Goal: Information Seeking & Learning: Learn about a topic

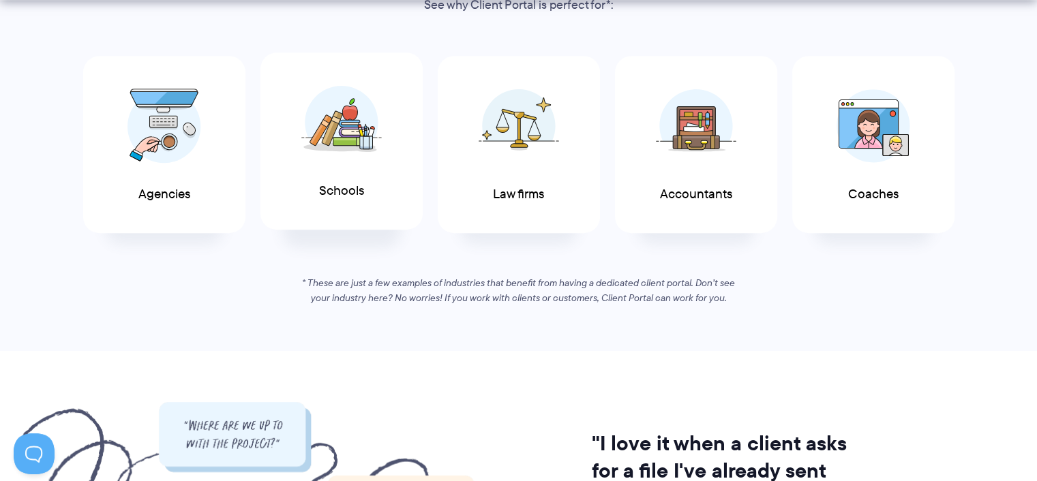
scroll to position [795, 0]
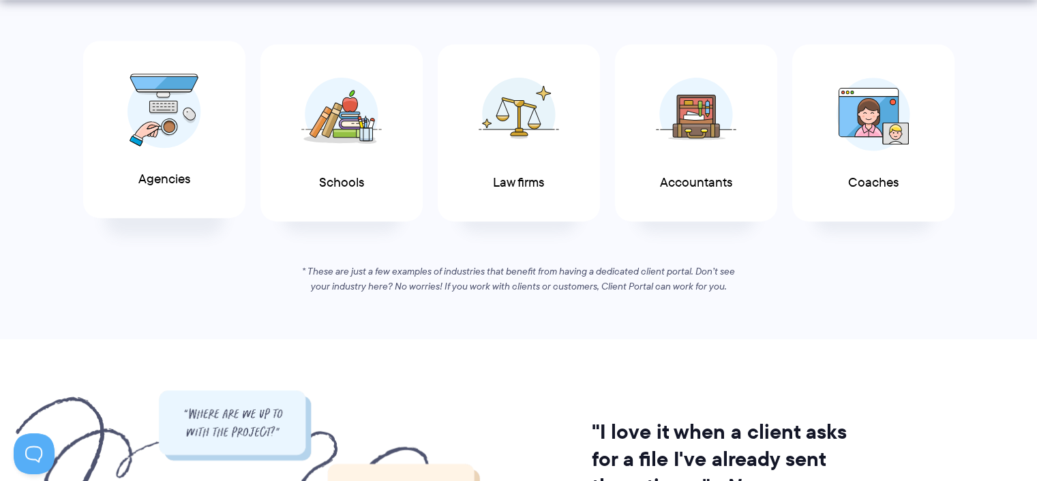
click at [174, 192] on div "Agencies" at bounding box center [164, 130] width 162 height 178
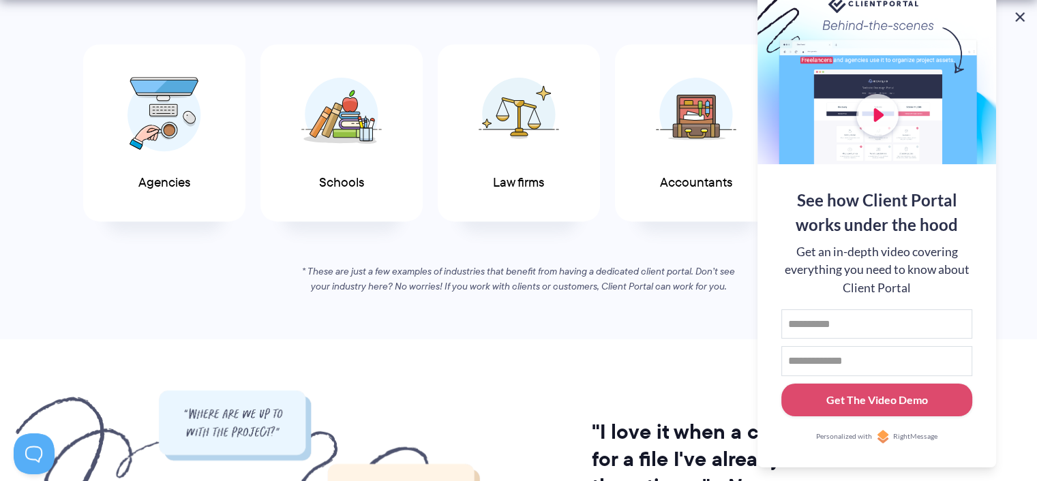
click at [1022, 16] on button at bounding box center [1019, 17] width 16 height 16
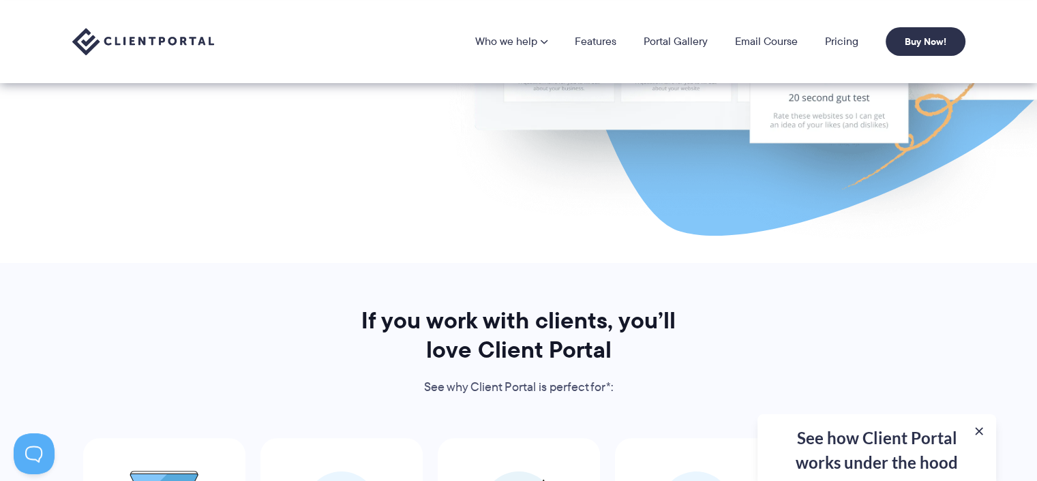
scroll to position [386, 0]
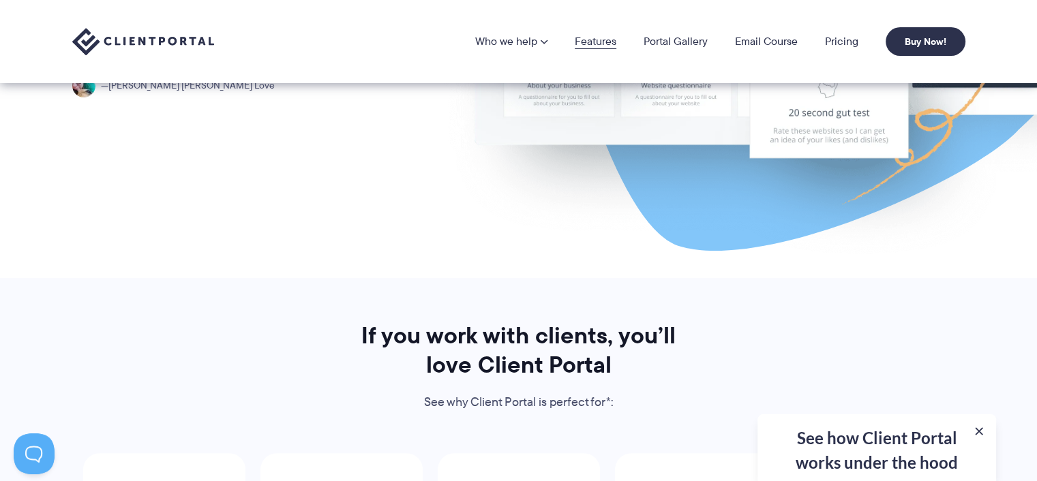
click at [594, 38] on link "Features" at bounding box center [596, 41] width 42 height 11
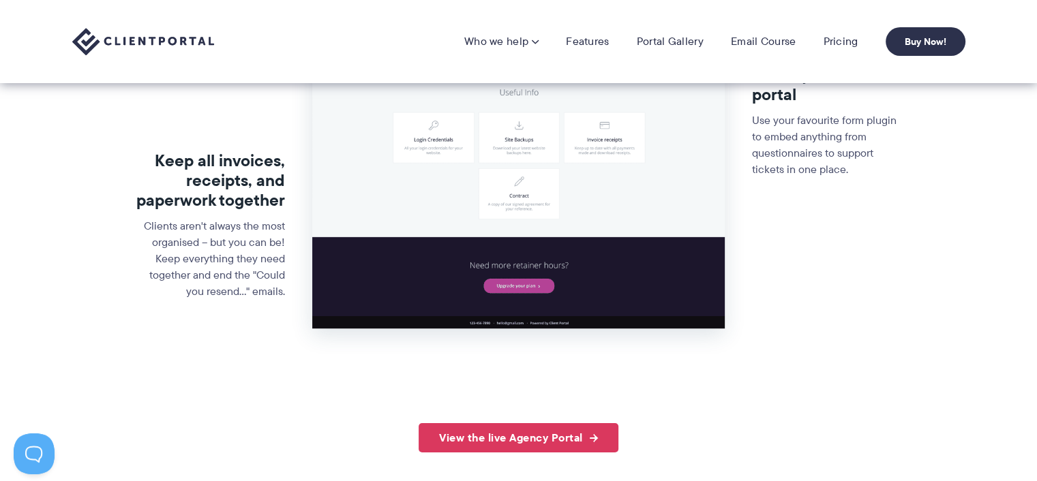
scroll to position [679, 0]
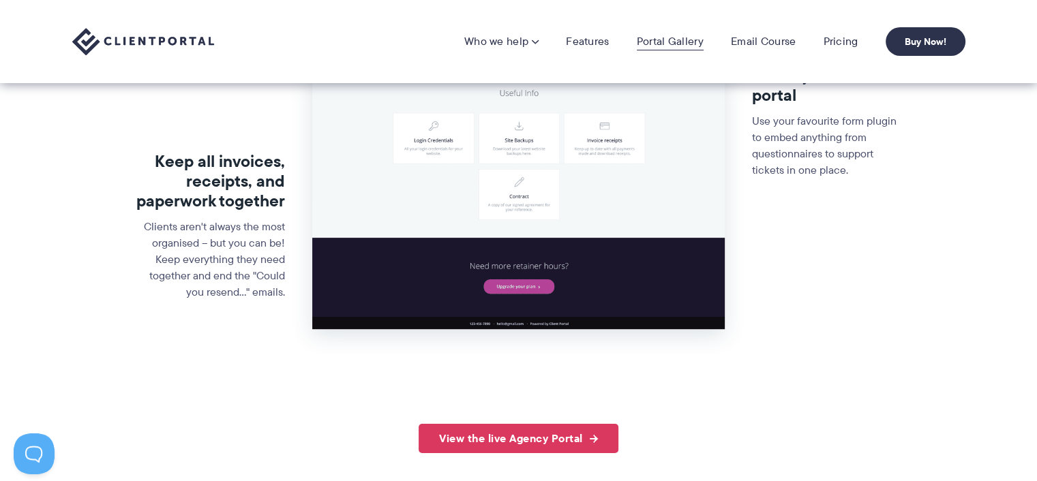
click at [662, 40] on link "Portal Gallery" at bounding box center [670, 42] width 67 height 14
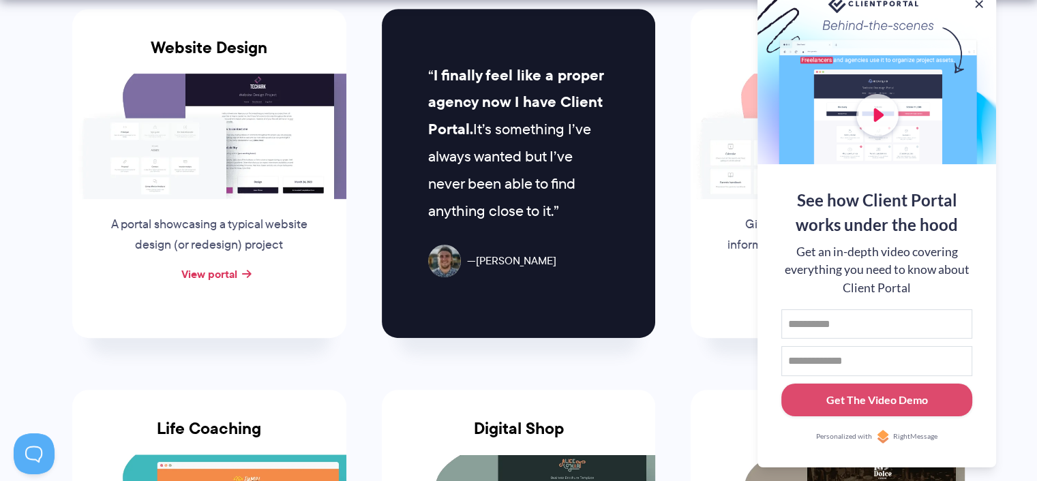
scroll to position [703, 0]
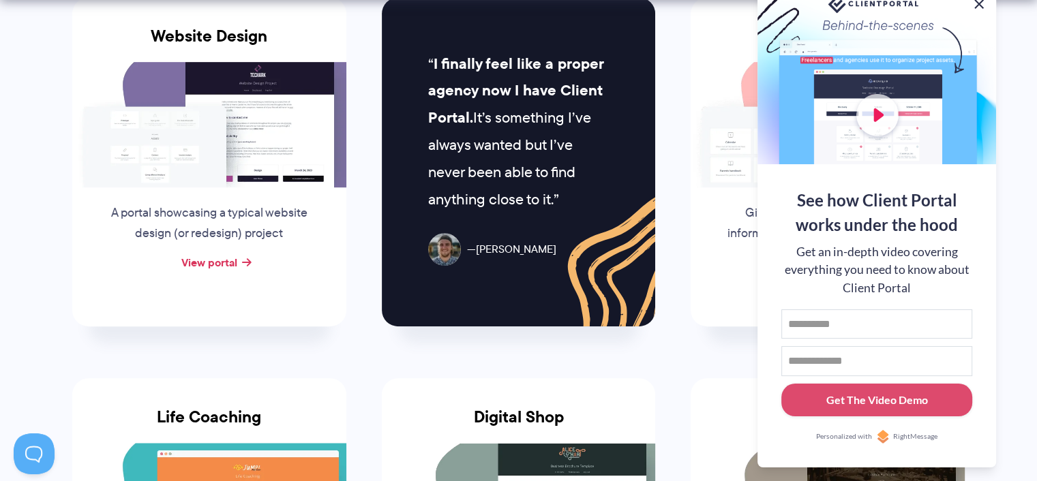
click at [979, 4] on button at bounding box center [979, 4] width 16 height 16
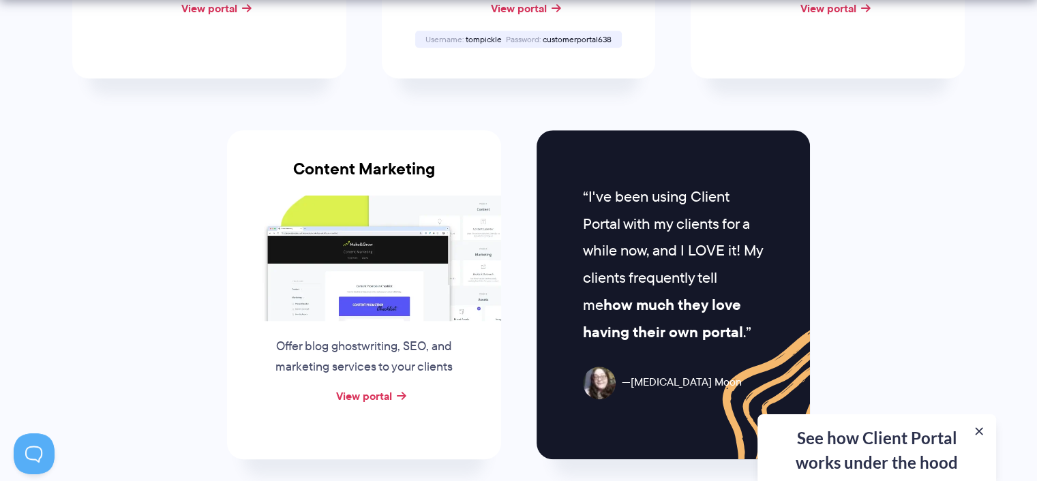
scroll to position [1339, 0]
click at [376, 389] on link "View portal" at bounding box center [364, 395] width 56 height 16
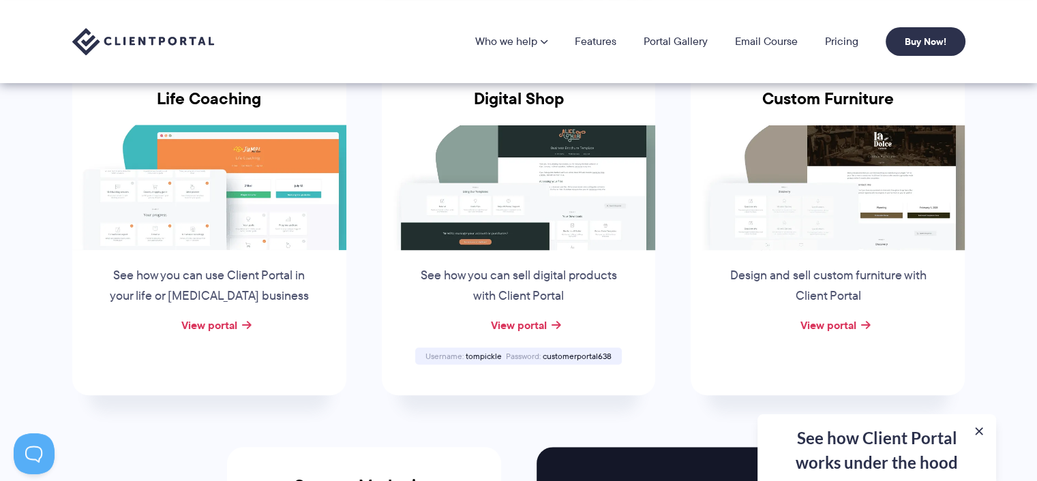
scroll to position [1021, 0]
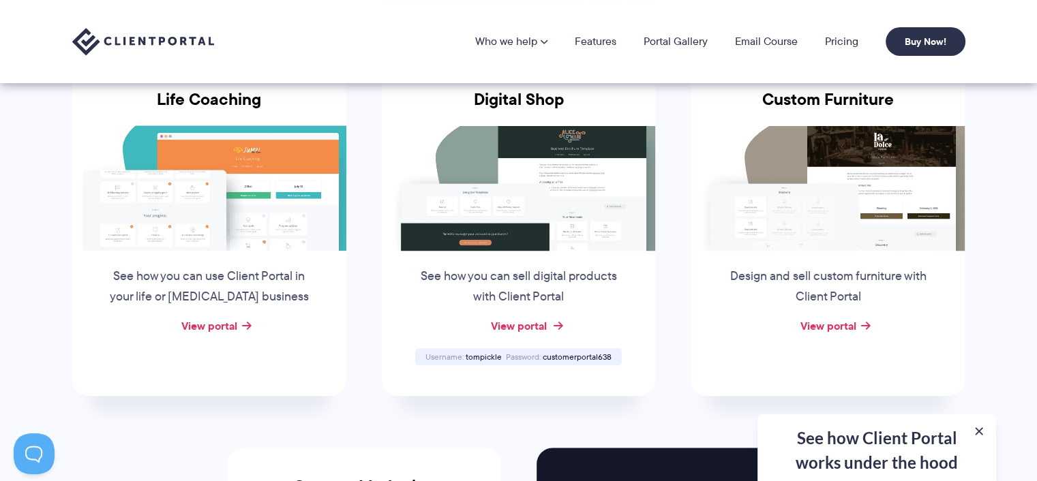
click at [510, 324] on link "View portal" at bounding box center [518, 326] width 56 height 16
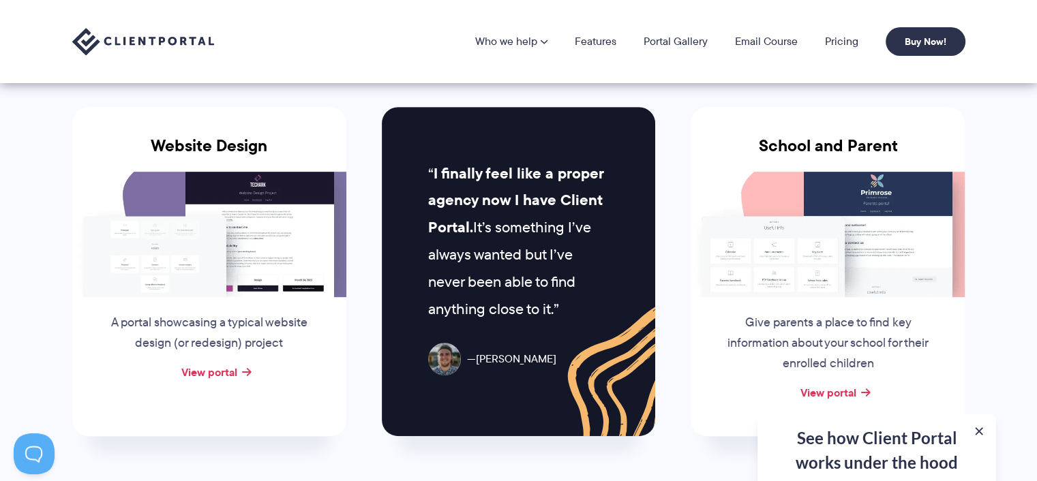
scroll to position [590, 0]
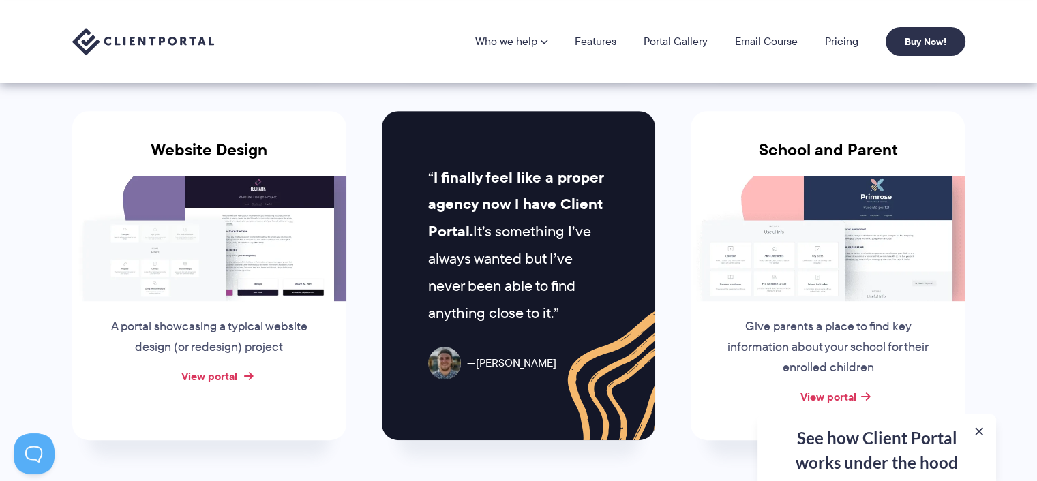
click at [218, 373] on link "View portal" at bounding box center [209, 376] width 56 height 16
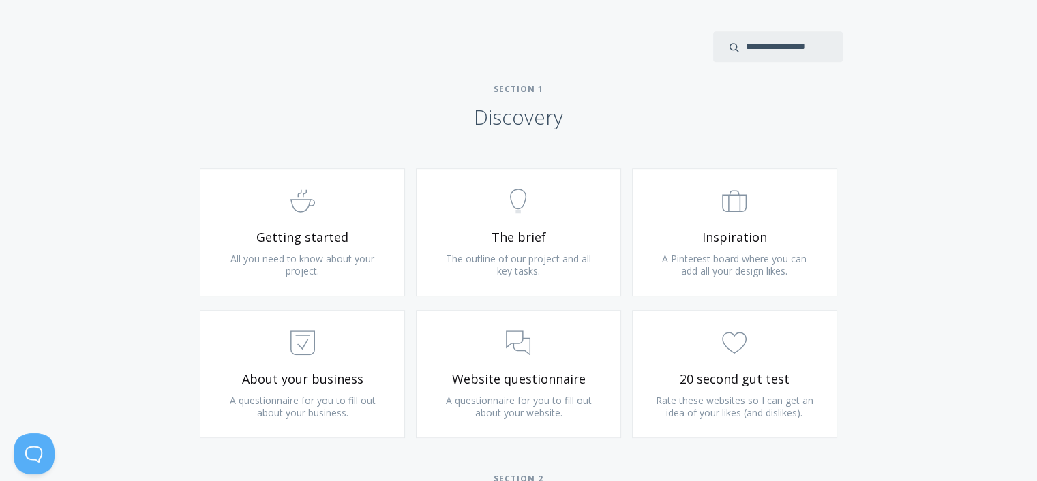
scroll to position [749, 0]
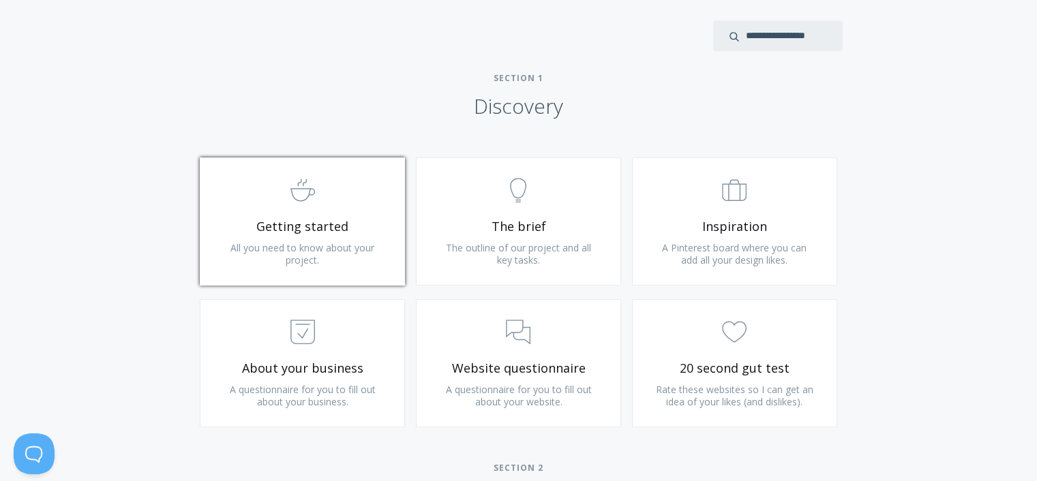
click at [285, 241] on span "All you need to know about your project." at bounding box center [302, 253] width 144 height 25
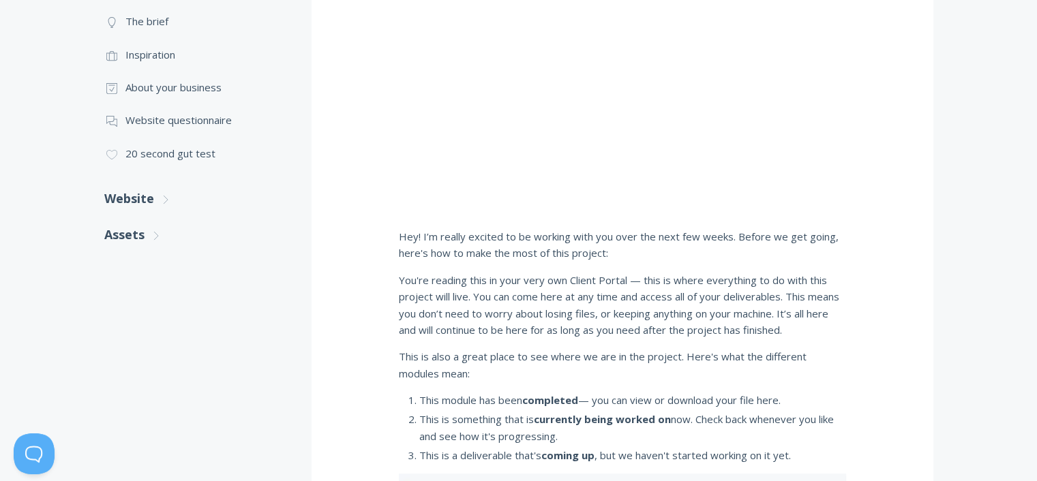
scroll to position [273, 0]
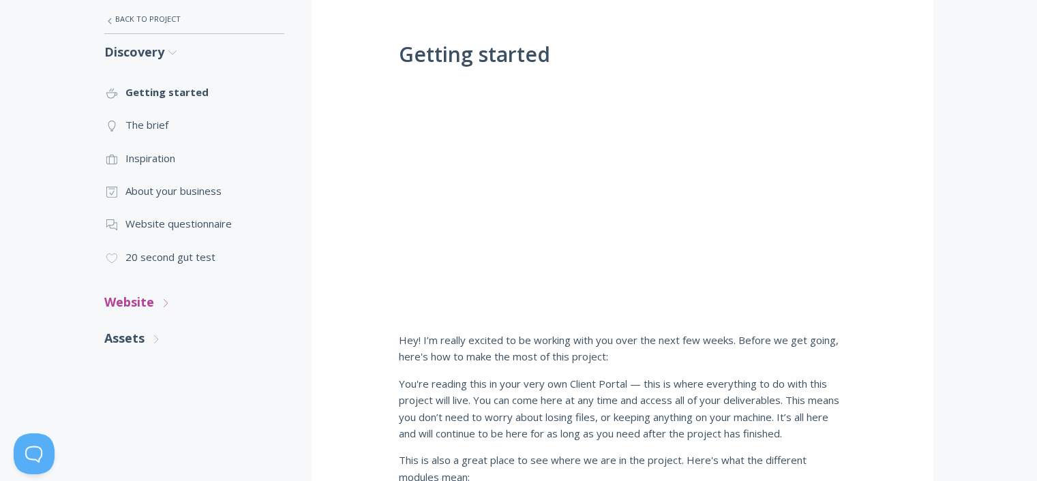
click at [133, 298] on link "Website .st0{fill:none;stroke:#000000;stroke-width:2;stroke-miterlimit:10;} Unt…" at bounding box center [194, 302] width 180 height 36
click at [150, 340] on link ".st0{fill:none;stroke:#000000;stroke-width:2;stroke-miterlimit:10;} Untitled-16…" at bounding box center [194, 342] width 180 height 33
click at [174, 254] on link ".cls-1{fill:none;stroke:#000;stroke-miterlimit:10;stroke-width:2px;} 1. General…" at bounding box center [194, 257] width 180 height 33
click at [147, 163] on link ".st0{fill:none;stroke:#000000;stroke-width:2;stroke-miterlimit:10;} Untitled-20…" at bounding box center [194, 158] width 180 height 33
click at [201, 219] on link ".st0{fill:none;stroke:#000000;stroke-width:2;stroke-miterlimit:10;} 3. Communic…" at bounding box center [194, 223] width 180 height 33
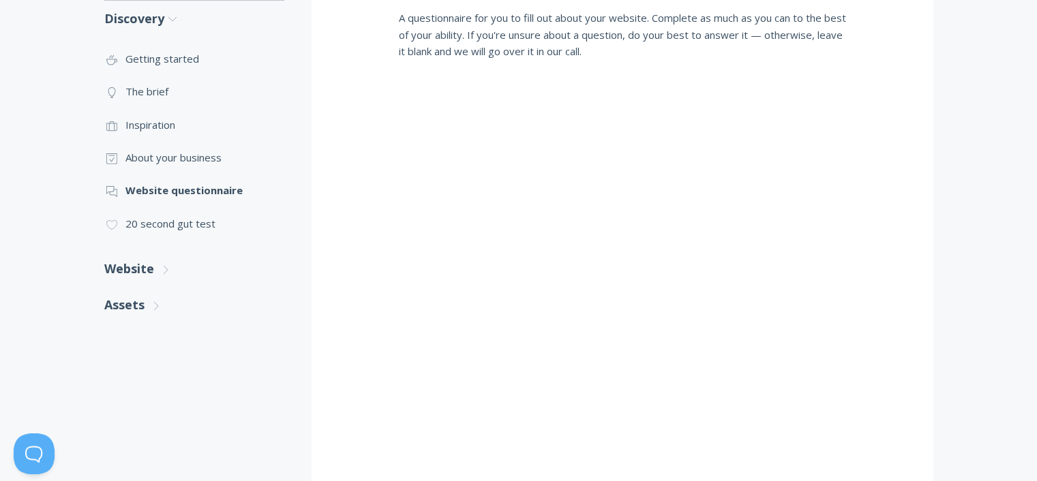
scroll to position [273, 0]
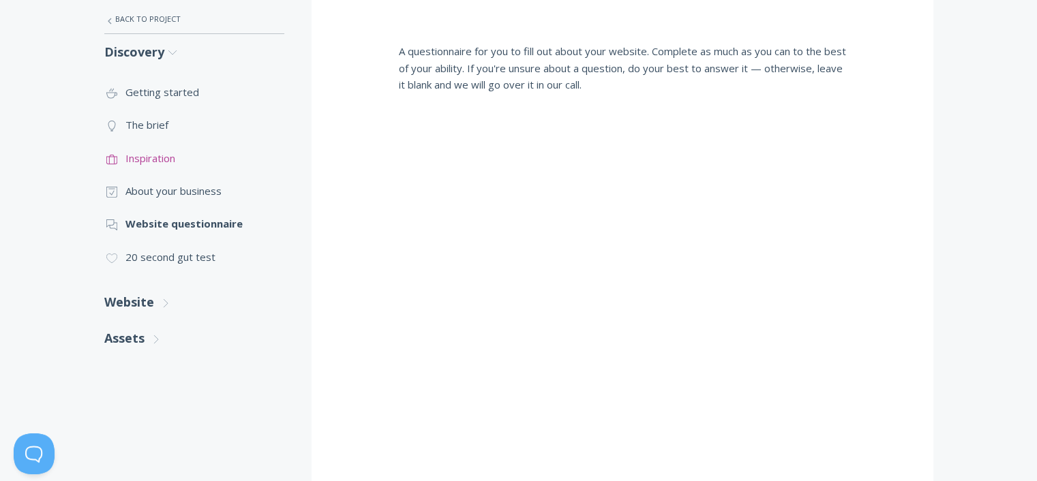
click at [147, 162] on link ".st0{fill:none;stroke:#000000;stroke-width:2;stroke-miterlimit:10;} Untitled-20…" at bounding box center [194, 158] width 180 height 33
click at [162, 117] on link ".st0{fill:none;stroke:#000000;stroke-width:2;stroke-miterlimit:10;} Untitled-14…" at bounding box center [194, 124] width 180 height 33
click at [147, 94] on link ".st0{fill:none;stroke:#000000;stroke-width:2;stroke-miterlimit:10;} Untitled-22…" at bounding box center [194, 92] width 180 height 33
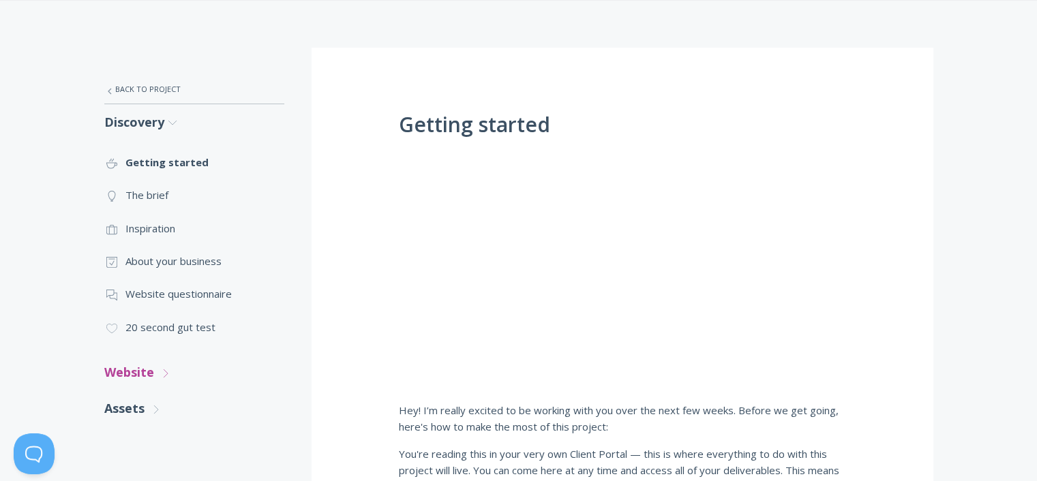
scroll to position [204, 0]
click at [146, 401] on link "Assets .st0{fill:none;stroke:#000000;stroke-width:2;stroke-miterlimit:10;} Unti…" at bounding box center [194, 407] width 180 height 36
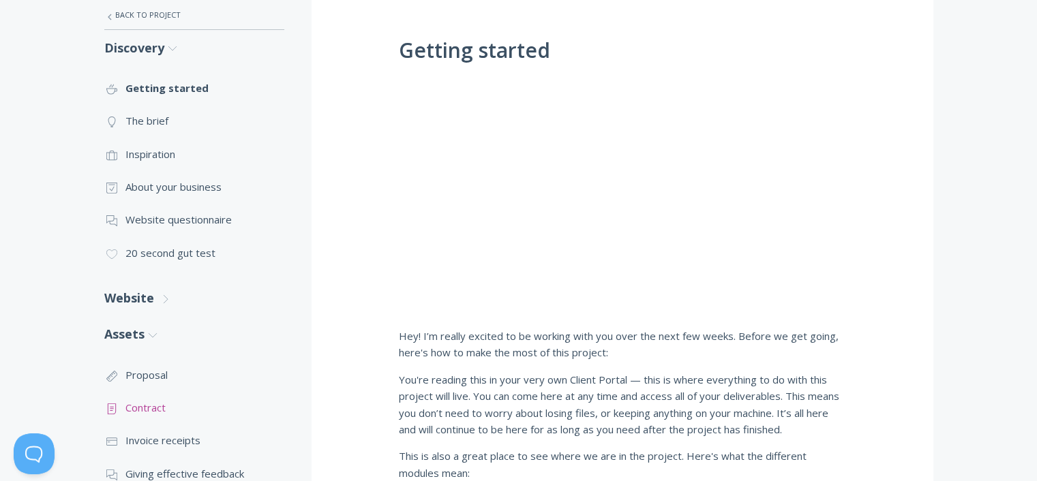
scroll to position [294, 0]
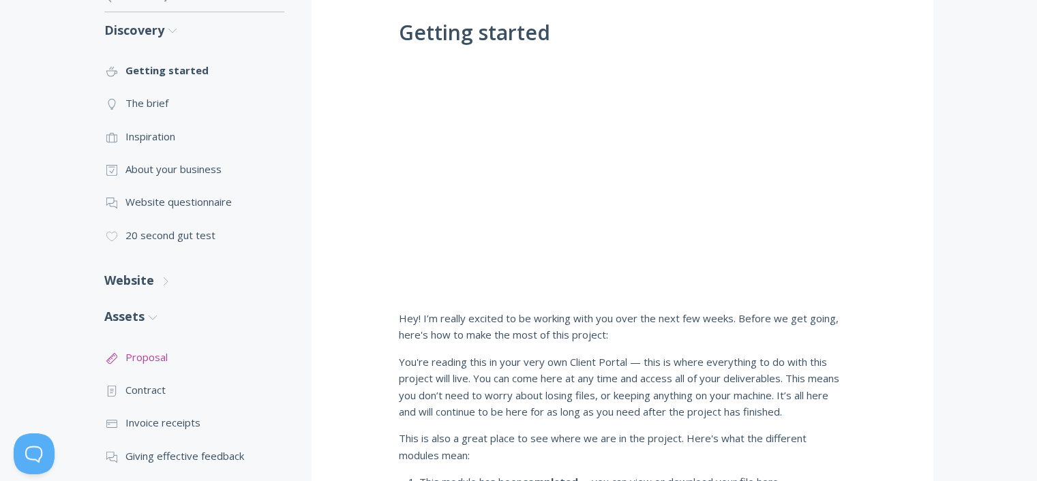
click at [147, 351] on link ".st0{fill:none;stroke:#000000;stroke-width:2;stroke-miterlimit:10;} 2. Design -…" at bounding box center [194, 357] width 180 height 33
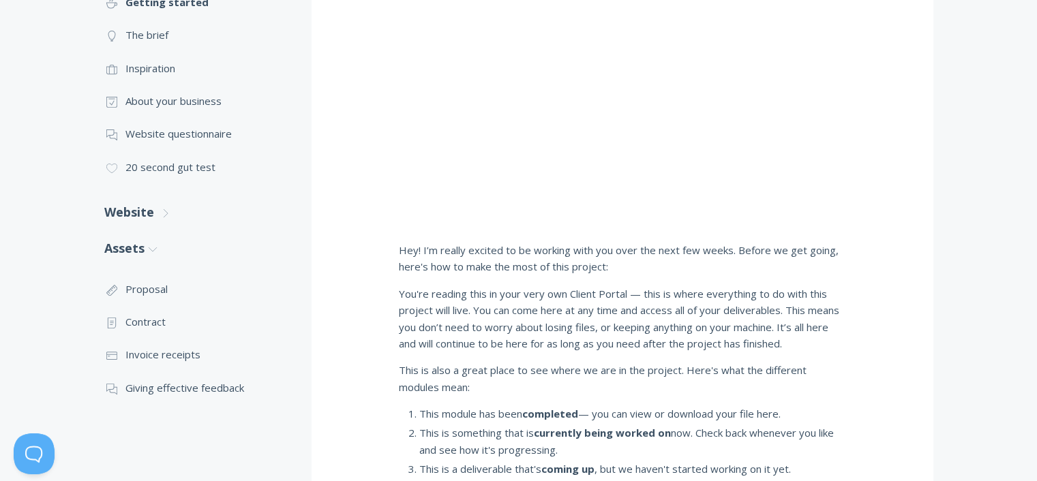
scroll to position [363, 0]
click at [158, 388] on link ".st0{fill:none;stroke:#000000;stroke-width:2;stroke-miterlimit:10;} 3. Communic…" at bounding box center [194, 387] width 180 height 33
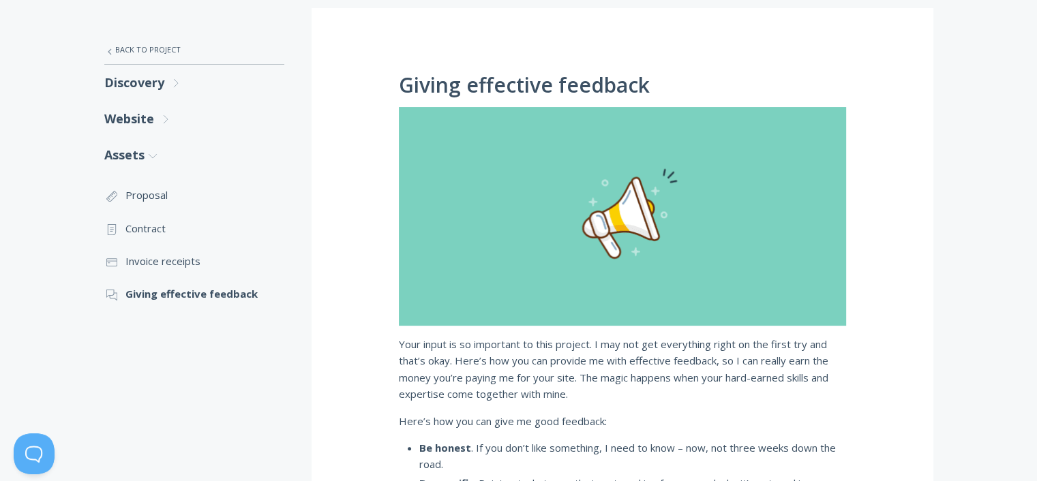
scroll to position [226, 0]
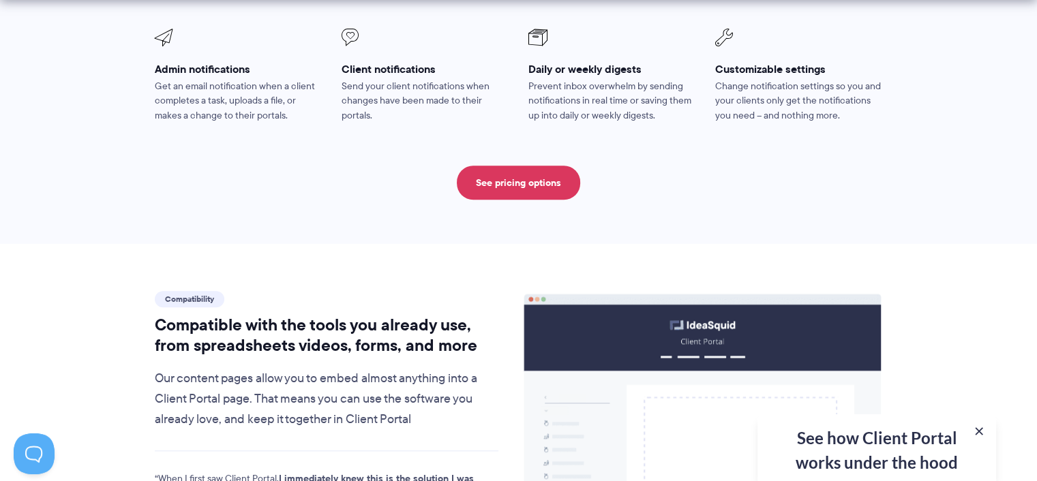
scroll to position [1339, 0]
